Goal: Find contact information: Find contact information

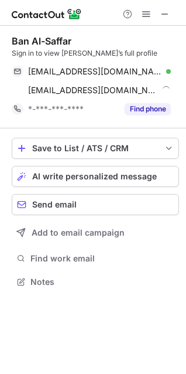
scroll to position [274, 186]
click at [34, 42] on div "Ban Al-Saffar" at bounding box center [42, 41] width 60 height 12
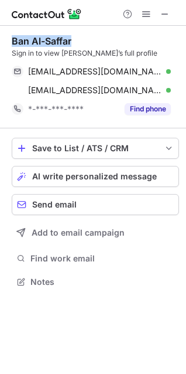
click at [34, 42] on div "Ban Al-Saffar" at bounding box center [42, 41] width 60 height 12
click at [30, 45] on div "Ban Al-Saffar" at bounding box center [42, 41] width 60 height 12
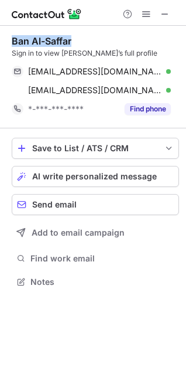
copy div "Ban Al-Saffar"
click at [153, 56] on div "Sign in to view [PERSON_NAME]’s full profile" at bounding box center [96, 53] width 168 height 11
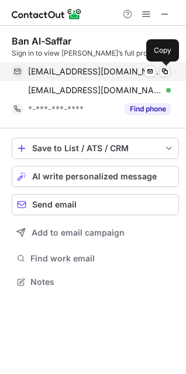
click at [167, 71] on span at bounding box center [164, 71] width 9 height 9
